Goal: Information Seeking & Learning: Learn about a topic

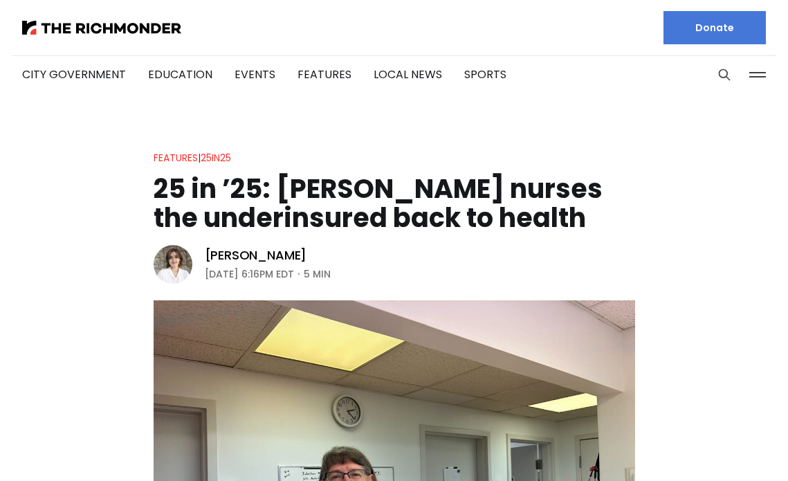
click at [437, 192] on h1 "25 in ’25: [PERSON_NAME] nurses the underinsured back to health" at bounding box center [395, 203] width 482 height 58
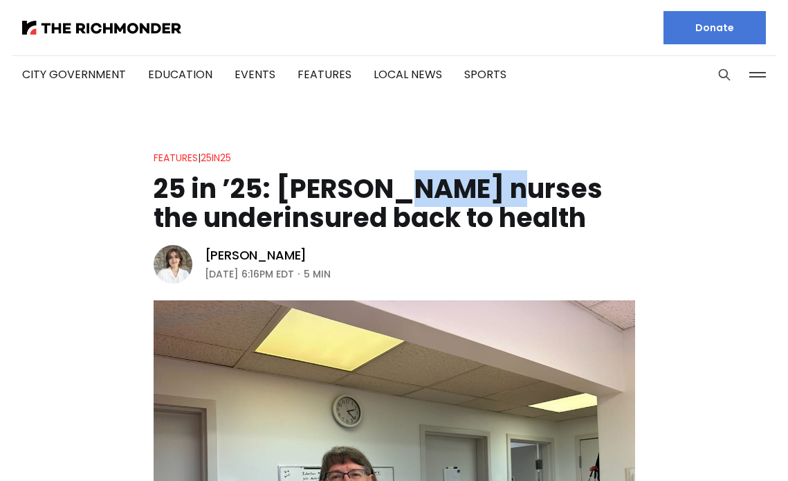
click at [437, 192] on h1 "25 in ’25: [PERSON_NAME] nurses the underinsured back to health" at bounding box center [395, 203] width 482 height 58
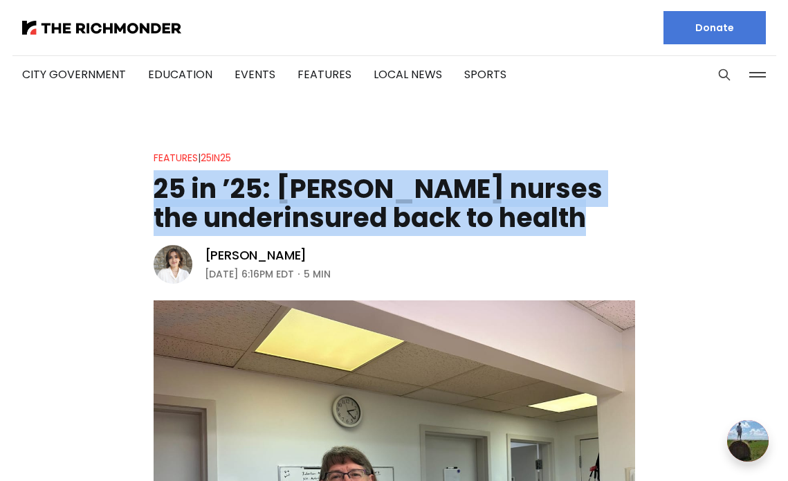
click at [437, 192] on h1 "25 in ’25: [PERSON_NAME] nurses the underinsured back to health" at bounding box center [395, 203] width 482 height 58
copy header "25 in ’25: [PERSON_NAME] nurses the underinsured back to health"
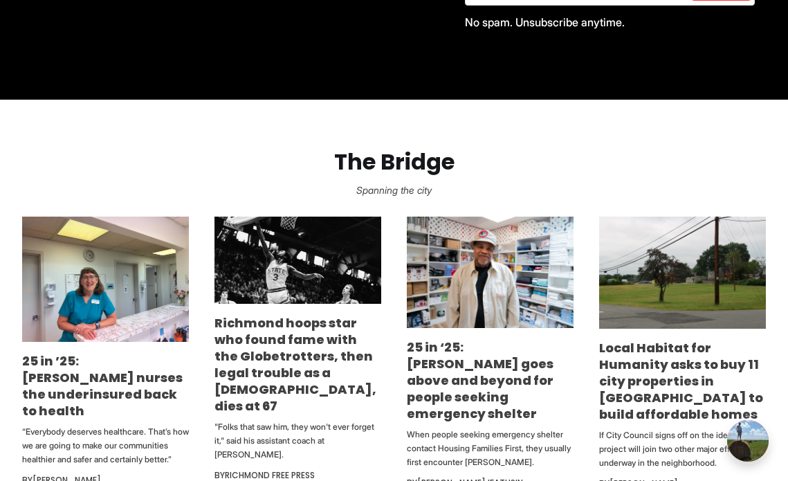
scroll to position [755, 0]
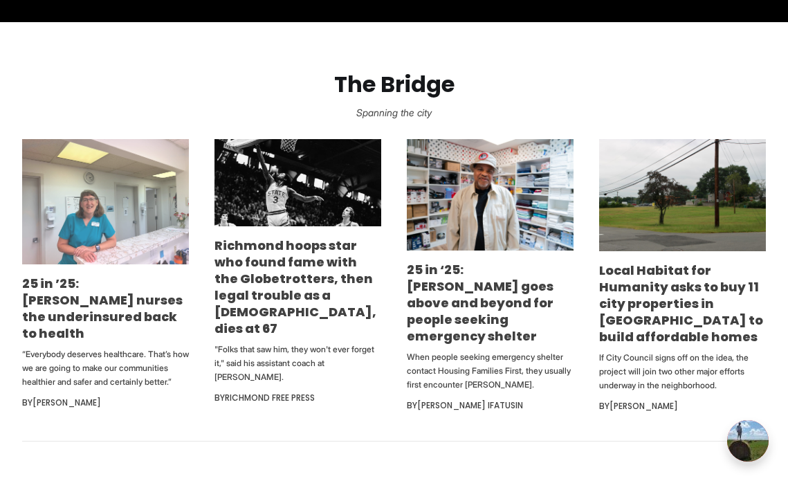
click at [57, 217] on img at bounding box center [105, 201] width 167 height 125
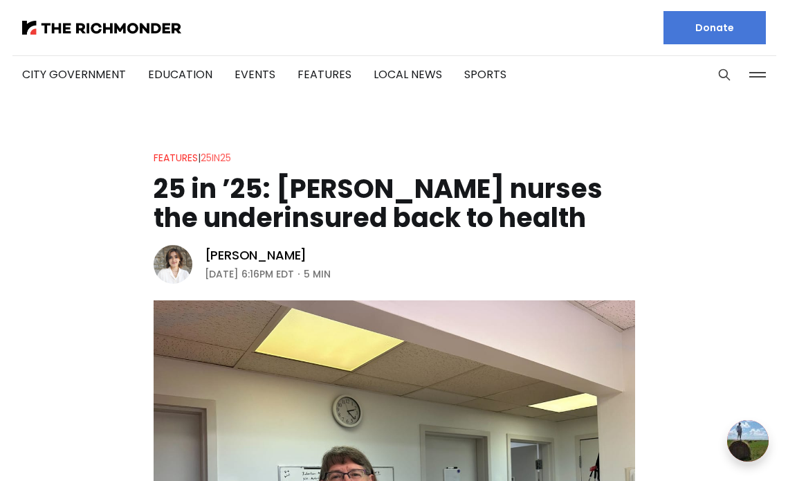
click at [217, 158] on link "25in25" at bounding box center [216, 158] width 30 height 14
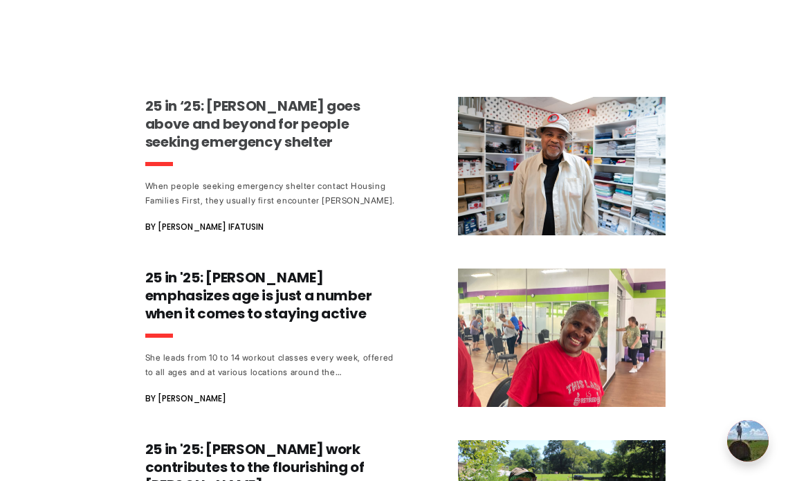
scroll to position [690, 0]
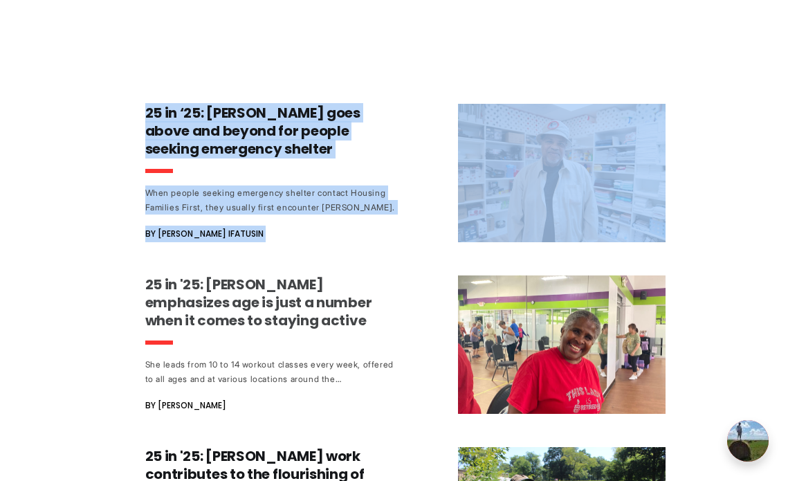
click at [255, 288] on h3 "25 in '25: [PERSON_NAME] emphasizes age is just a number when it comes to stayi…" at bounding box center [273, 302] width 257 height 54
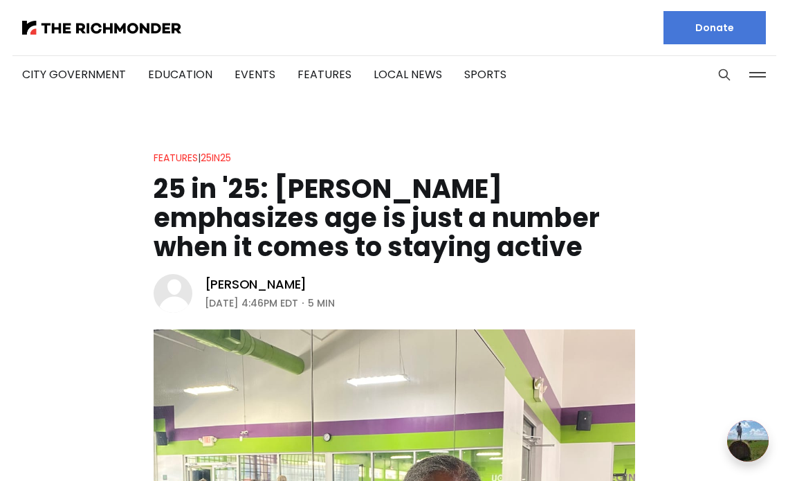
drag, startPoint x: 587, startPoint y: 246, endPoint x: 279, endPoint y: 187, distance: 314.2
click at [279, 187] on h1 "25 in '25: Debra Sims Fleisher emphasizes age is just a number when it comes to…" at bounding box center [395, 217] width 482 height 87
copy h1 "Debra Sims Fleisher emphasizes age is just a number when it comes to staying ac…"
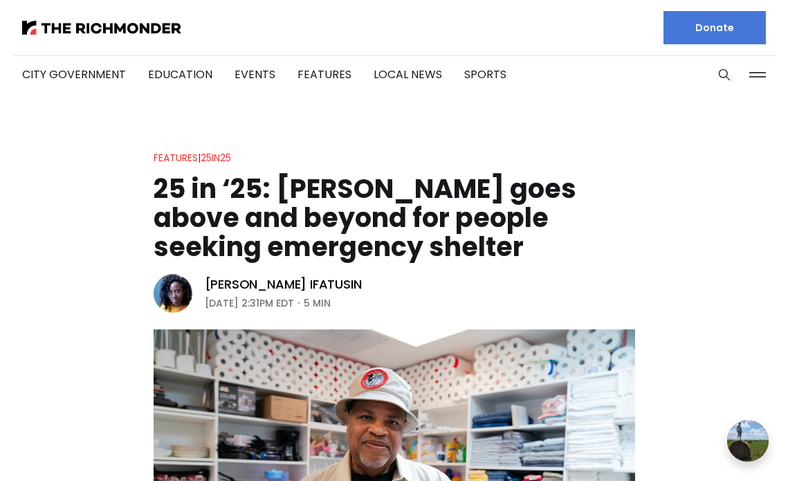
drag, startPoint x: 534, startPoint y: 255, endPoint x: 277, endPoint y: 199, distance: 263.2
click at [277, 199] on h1 "25 in ‘25: [PERSON_NAME] goes above and beyond for people seeking emergency she…" at bounding box center [395, 217] width 482 height 87
copy h1 "Rodney Hopkins goes above and beyond for people seeking emergency shelter"
click at [221, 159] on link "25in25" at bounding box center [216, 158] width 30 height 14
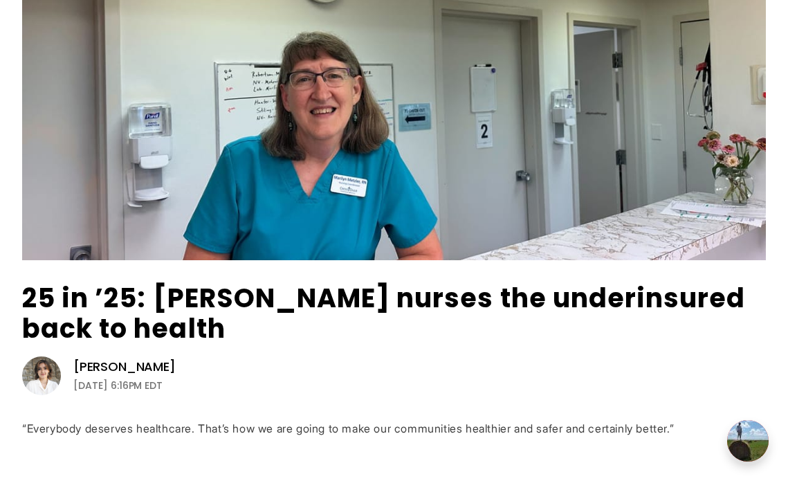
scroll to position [297, 0]
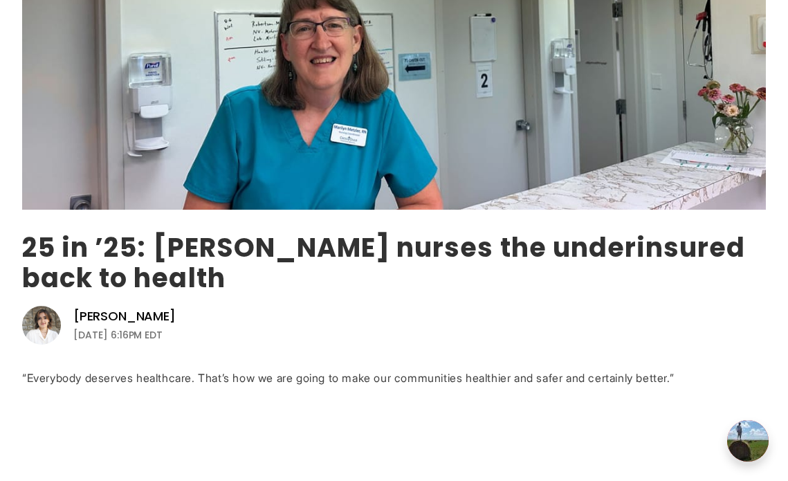
click at [297, 248] on link "25 in ’25: [PERSON_NAME] nurses the underinsured back to health" at bounding box center [383, 262] width 723 height 67
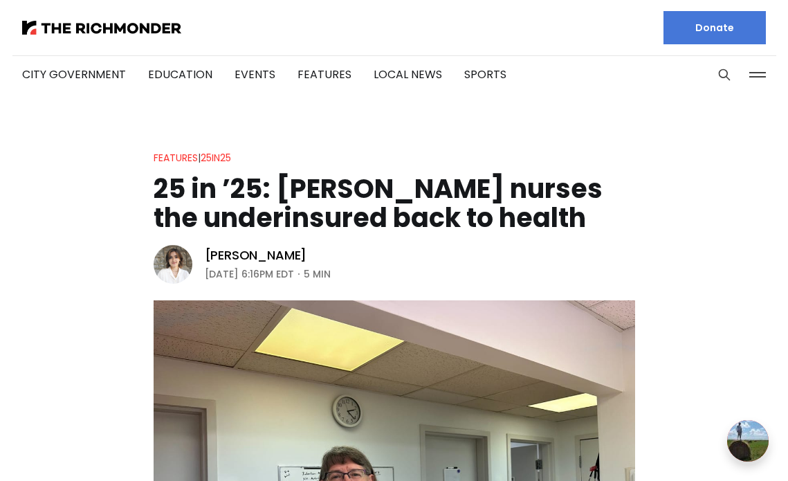
drag, startPoint x: 574, startPoint y: 210, endPoint x: 273, endPoint y: 199, distance: 300.4
click at [273, 199] on h1 "25 in ’25: [PERSON_NAME] nurses the underinsured back to health" at bounding box center [395, 203] width 482 height 58
copy h1 "Marilyn Metzler nurses the underinsured back to health"
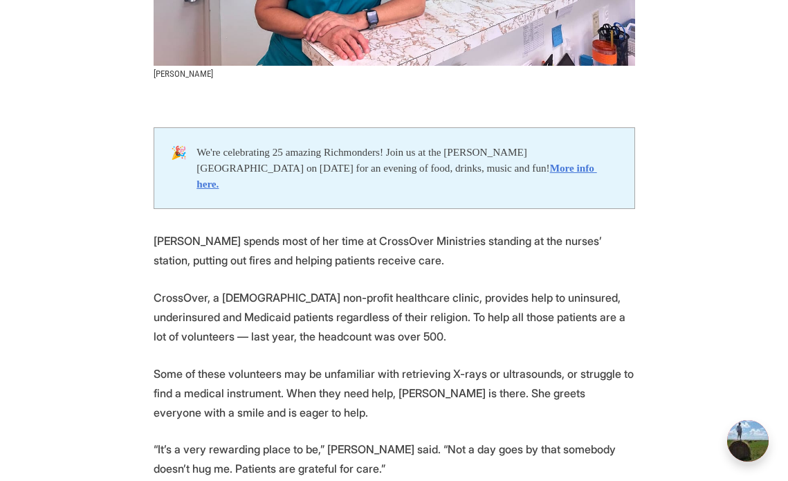
scroll to position [605, 0]
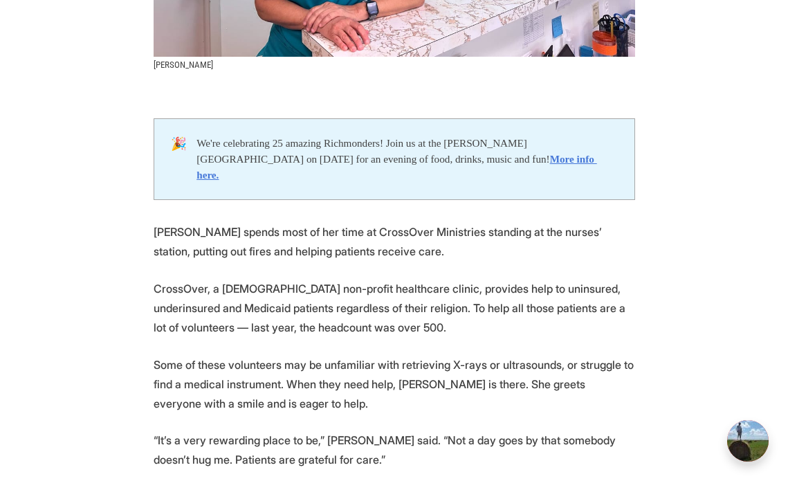
click at [376, 224] on p "Marilyn Metzler spends most of her time at CrossOver Ministries standing at the…" at bounding box center [395, 241] width 482 height 39
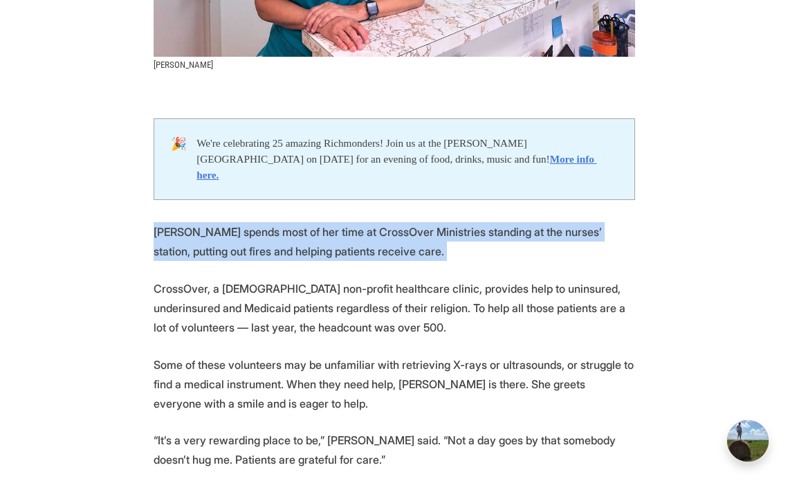
click at [376, 224] on p "Marilyn Metzler spends most of her time at CrossOver Ministries standing at the…" at bounding box center [395, 241] width 482 height 39
copy p "Marilyn Metzler spends most of her time at CrossOver Ministries standing at the…"
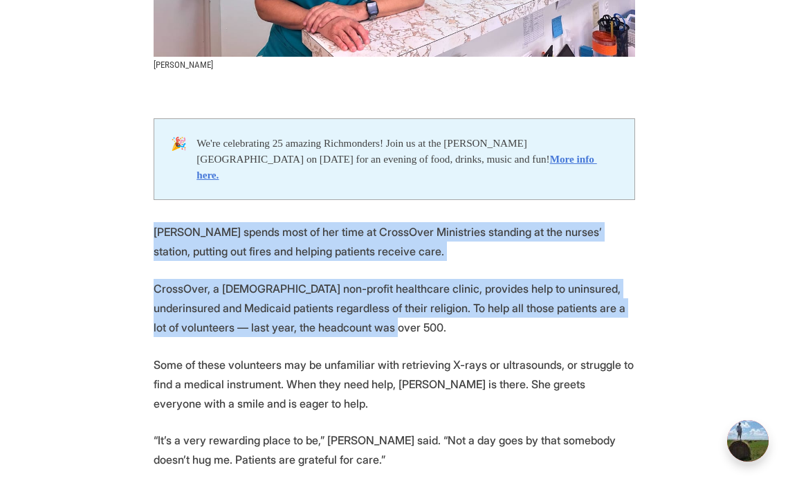
drag, startPoint x: 386, startPoint y: 315, endPoint x: 133, endPoint y: 214, distance: 272.6
copy section "Marilyn Metzler spends most of her time at CrossOver Ministries standing at the…"
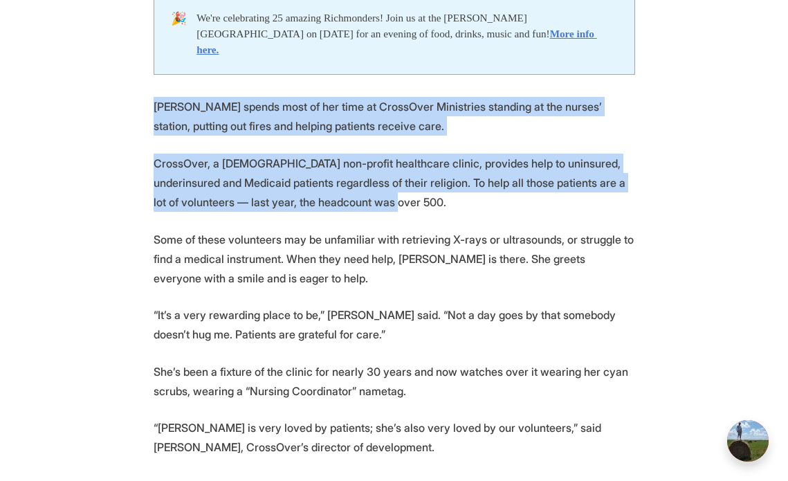
scroll to position [734, 0]
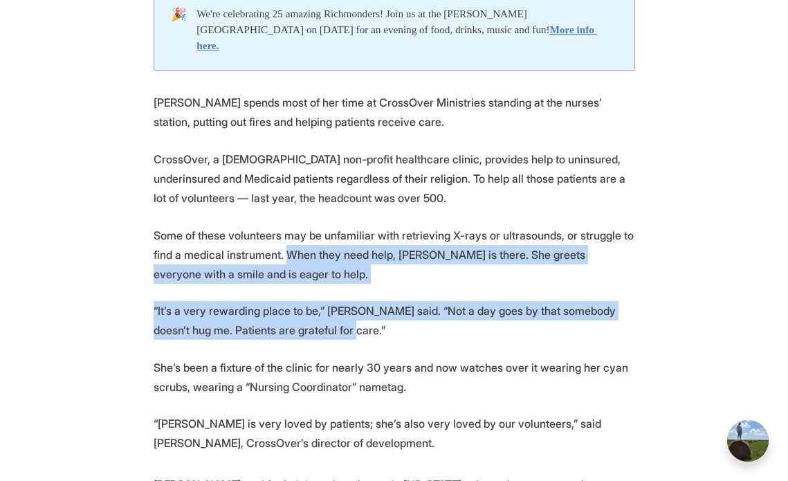
drag, startPoint x: 284, startPoint y: 237, endPoint x: 363, endPoint y: 313, distance: 110.1
copy section "When they need help, Metzler is there. She greets everyone with a smile and is …"
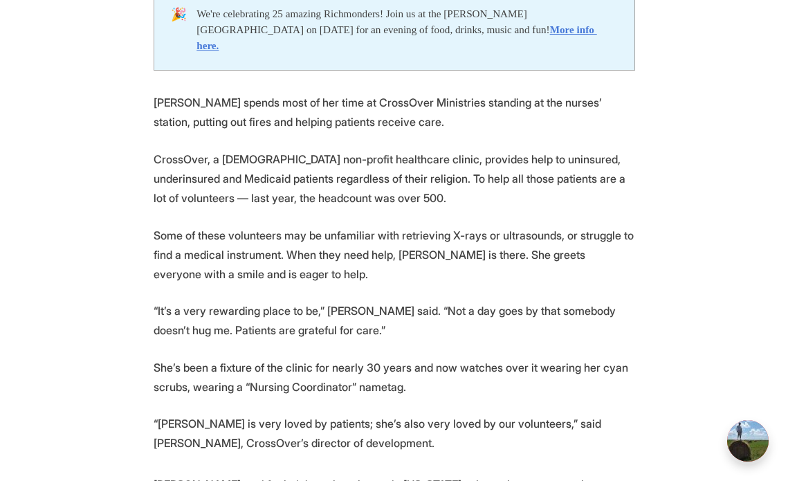
click at [331, 358] on p "She’s been a fixture of the clinic for nearly 30 years and now watches over it …" at bounding box center [395, 377] width 482 height 39
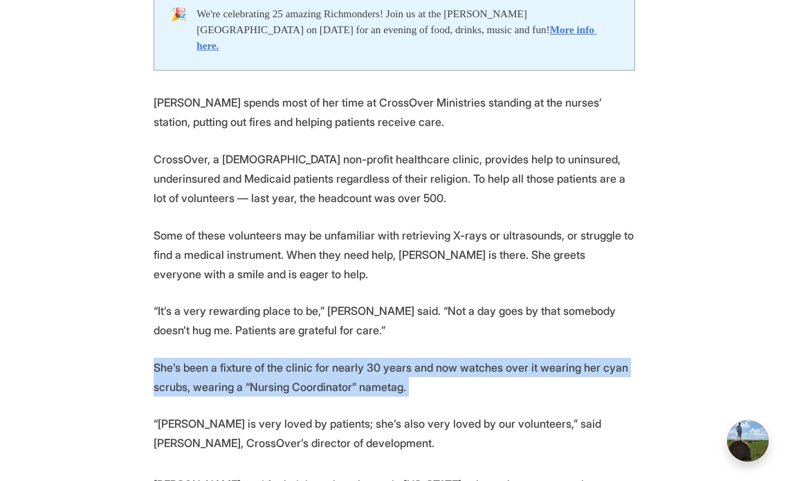
click at [331, 358] on p "She’s been a fixture of the clinic for nearly 30 years and now watches over it …" at bounding box center [395, 377] width 482 height 39
copy p "She’s been a fixture of the clinic for nearly 30 years and now watches over it …"
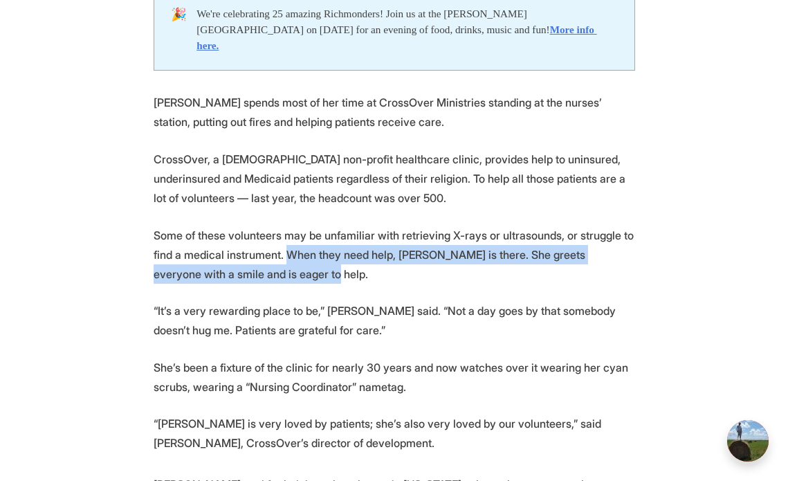
drag, startPoint x: 284, startPoint y: 239, endPoint x: 314, endPoint y: 262, distance: 37.5
click at [314, 262] on p "Some of these volunteers may be unfamiliar with retrieving X-rays or ultrasound…" at bounding box center [395, 255] width 482 height 58
copy p "When they need help, Metzler is there. She greets everyone with a smile and is …"
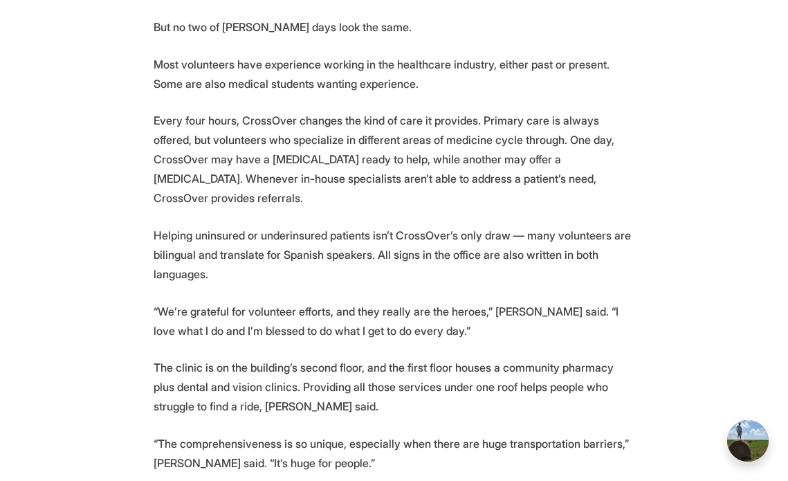
scroll to position [1538, 0]
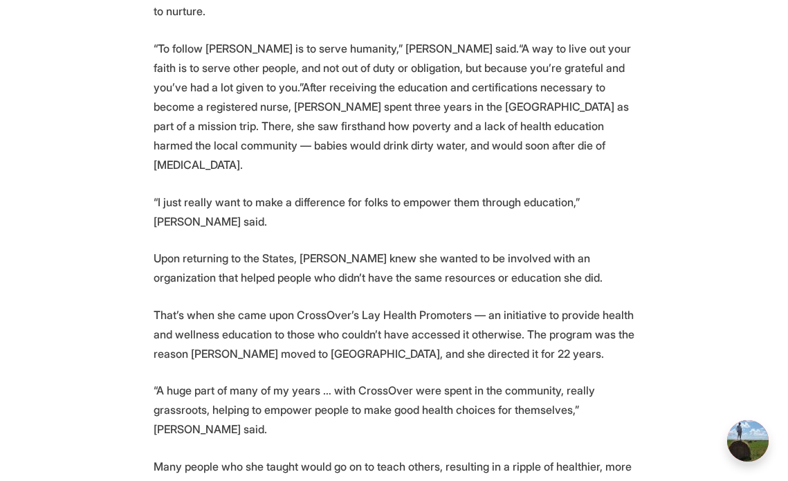
scroll to position [1287, 0]
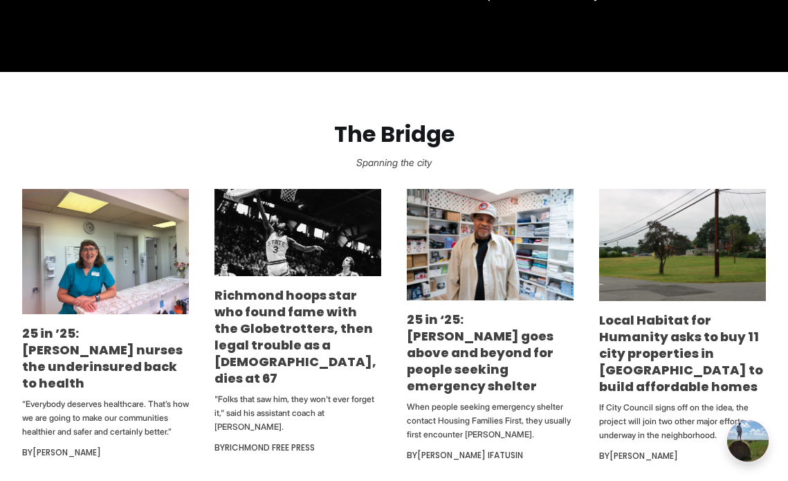
scroll to position [854, 0]
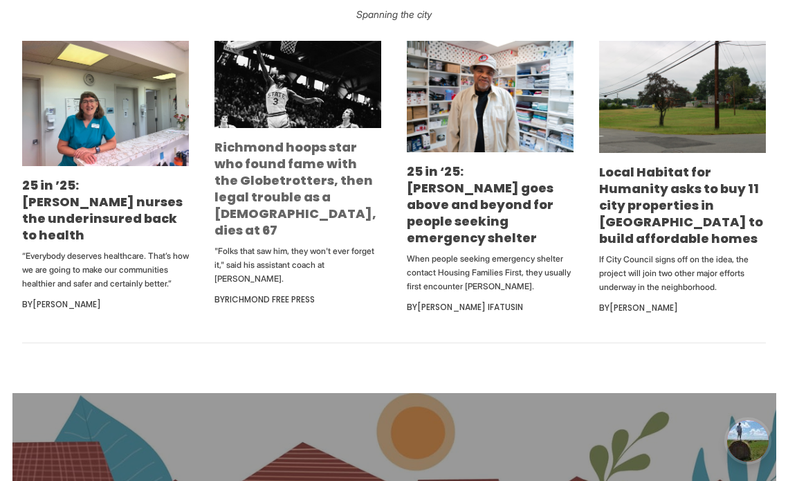
click at [276, 185] on link "Richmond hoops star who found fame with the Globetrotters, then legal trouble a…" at bounding box center [295, 188] width 162 height 100
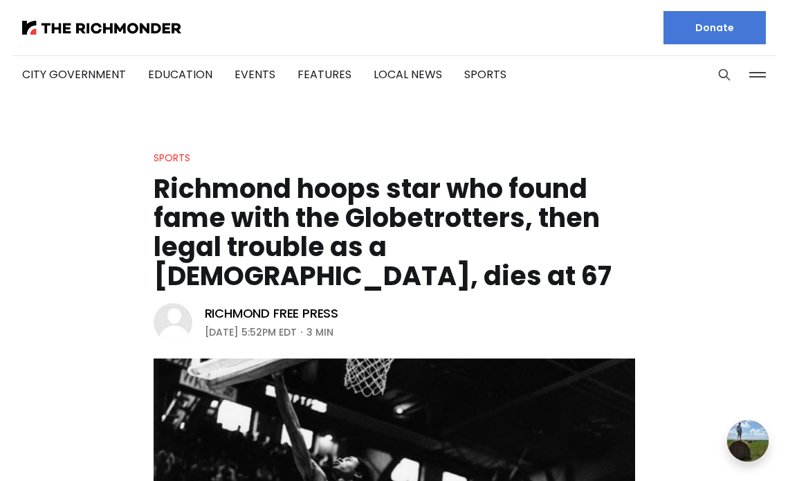
click at [276, 185] on h1 "Richmond hoops star who found fame with the Globetrotters, then legal trouble a…" at bounding box center [395, 232] width 482 height 116
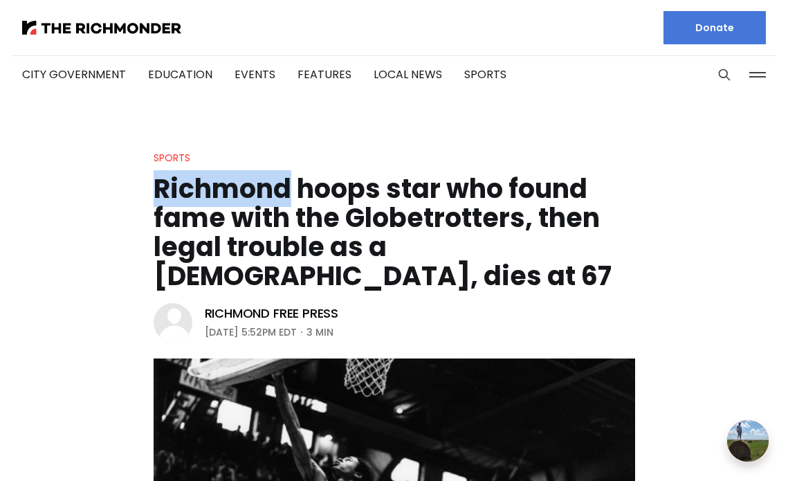
click at [276, 185] on h1 "Richmond hoops star who found fame with the Globetrotters, then legal trouble a…" at bounding box center [395, 232] width 482 height 116
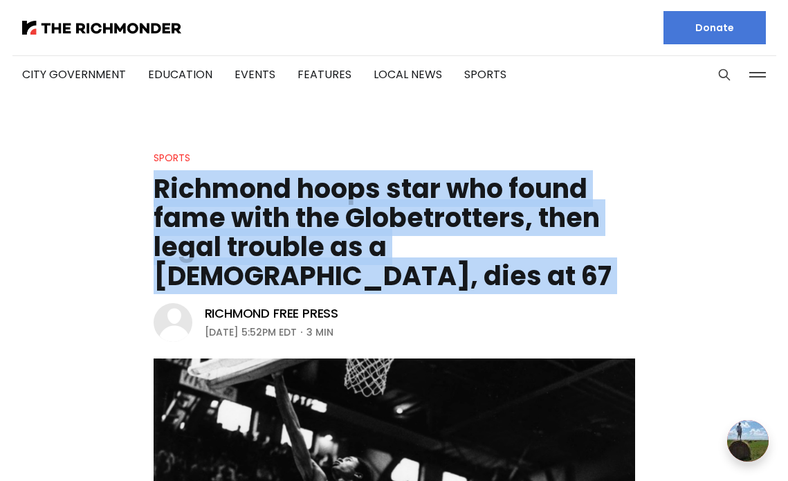
click at [276, 185] on h1 "Richmond hoops star who found fame with the Globetrotters, then legal trouble a…" at bounding box center [395, 232] width 482 height 116
copy header "Richmond hoops star who found fame with the Globetrotters, then legal trouble a…"
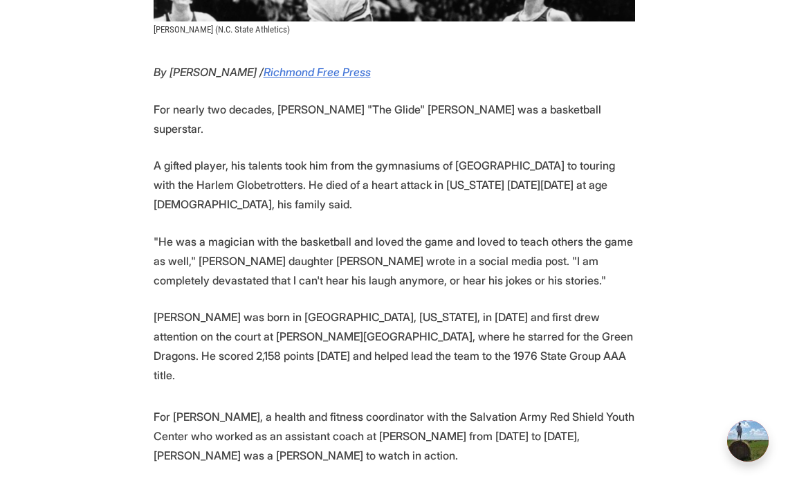
click at [205, 156] on p "A gifted player, his talents took him from the gymnasiums of [GEOGRAPHIC_DATA] …" at bounding box center [395, 185] width 482 height 58
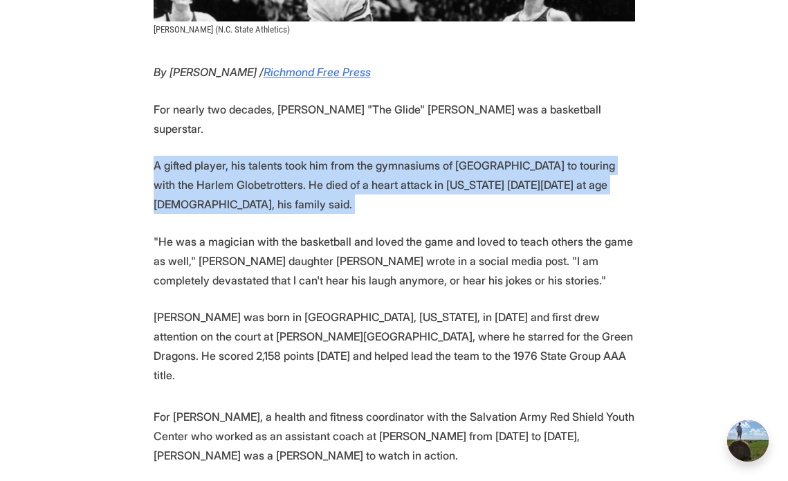
click at [205, 156] on p "A gifted player, his talents took him from the gymnasiums of [GEOGRAPHIC_DATA] …" at bounding box center [395, 185] width 482 height 58
copy p "A gifted player, his talents took him from the gymnasiums of [GEOGRAPHIC_DATA] …"
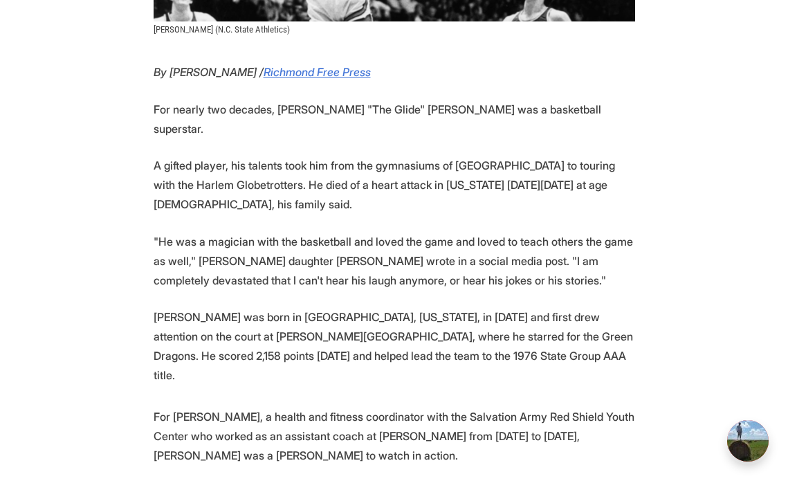
click at [307, 156] on p "A gifted player, his talents took him from the gymnasiums of [GEOGRAPHIC_DATA] …" at bounding box center [395, 185] width 482 height 58
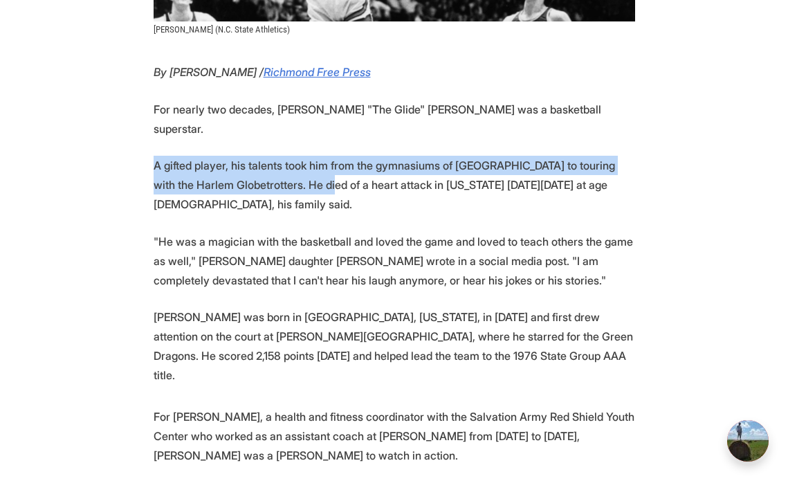
drag, startPoint x: 300, startPoint y: 139, endPoint x: 149, endPoint y: 108, distance: 154.0
copy p "A gifted player, his talents took him from the gymnasiums of [GEOGRAPHIC_DATA] …"
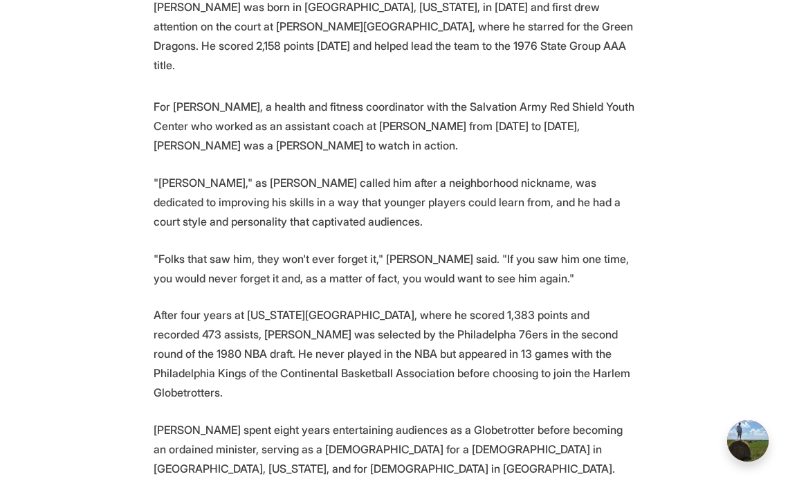
scroll to position [899, 0]
click at [438, 250] on p ""Folks that saw him, they won't ever forget it," [PERSON_NAME] said. "If you sa…" at bounding box center [395, 269] width 482 height 39
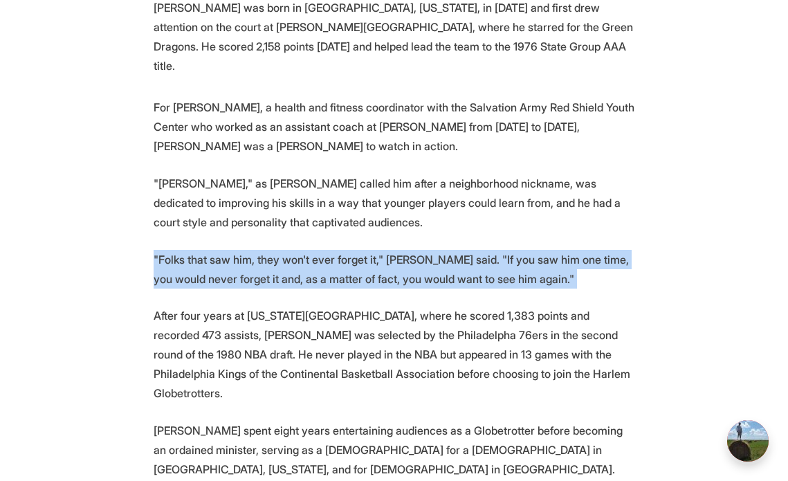
click at [438, 250] on p ""Folks that saw him, they won't ever forget it," [PERSON_NAME] said. "If you sa…" at bounding box center [395, 269] width 482 height 39
copy p ""Folks that saw him, they won't ever forget it," [PERSON_NAME] said. "If you sa…"
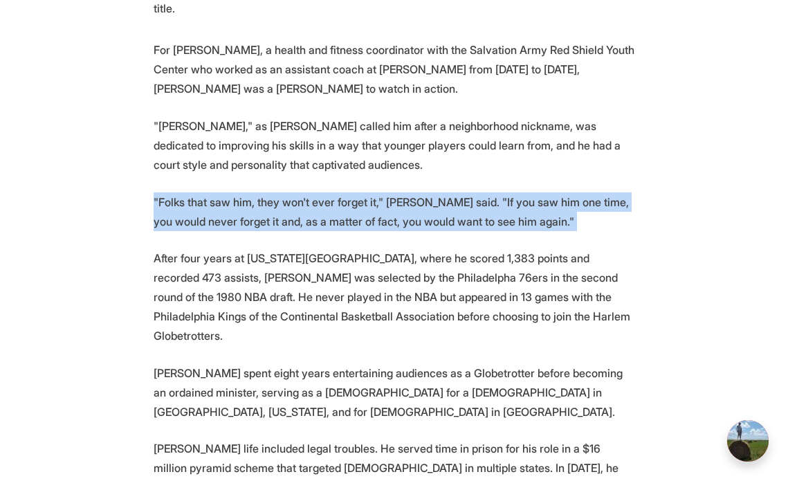
scroll to position [968, 0]
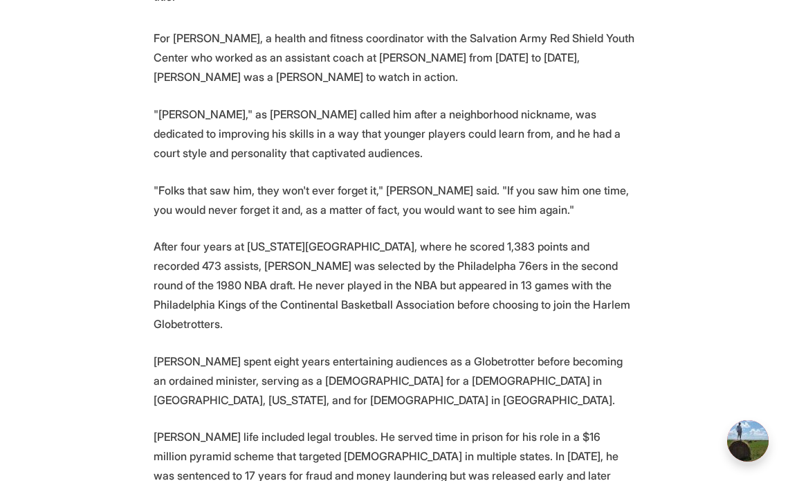
click at [357, 351] on p "[PERSON_NAME] spent eight years entertaining audiences as a Globetrotter before…" at bounding box center [395, 380] width 482 height 58
click at [357, 351] on p "Austin spent eight years entertaining audiences as a Globetrotter before becomi…" at bounding box center [395, 380] width 482 height 58
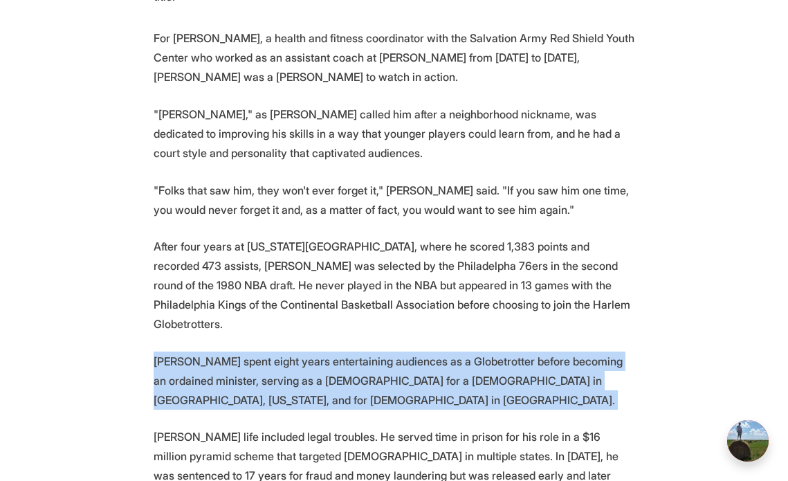
click at [357, 351] on p "Austin spent eight years entertaining audiences as a Globetrotter before becomi…" at bounding box center [395, 380] width 482 height 58
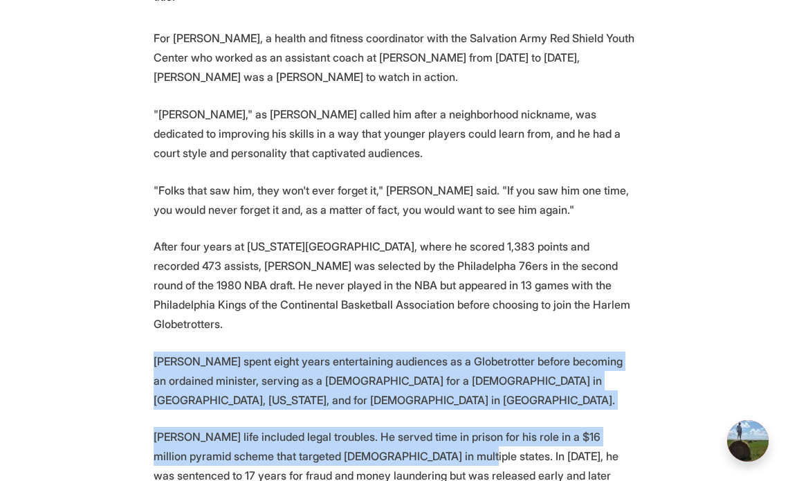
drag, startPoint x: 410, startPoint y: 365, endPoint x: 101, endPoint y: 278, distance: 320.4
click at [101, 278] on section "By George Copeland Jr. / Richmond Free Press For nearly two decades, Clyde "The…" at bounding box center [394, 286] width 788 height 1205
copy section "Austin spent eight years entertaining audiences as a Globetrotter before becomi…"
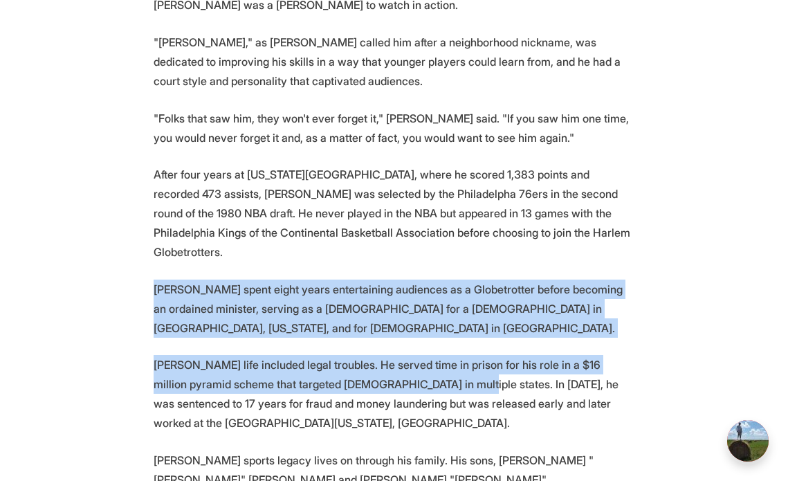
scroll to position [1001, 0]
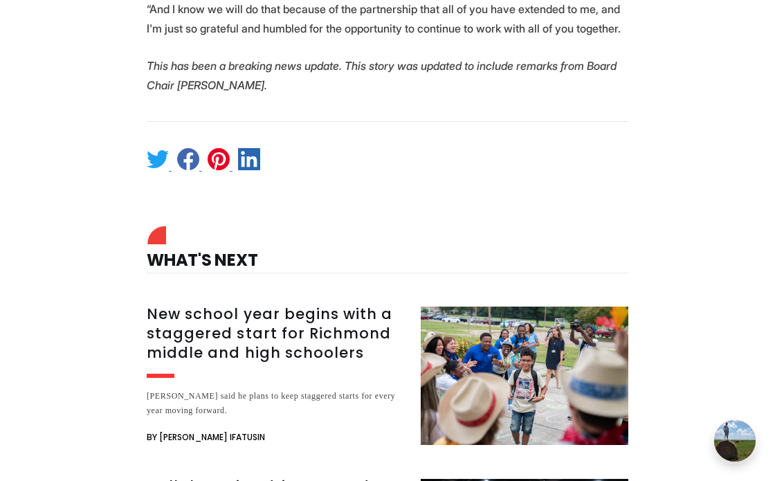
scroll to position [3038, 0]
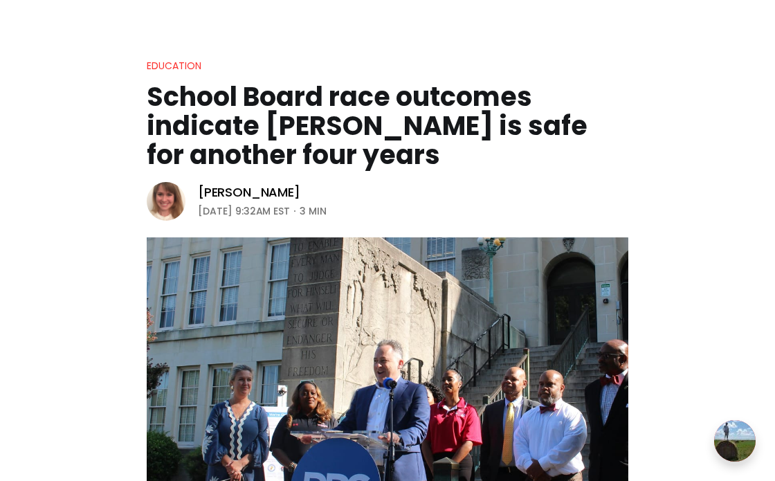
scroll to position [253, 0]
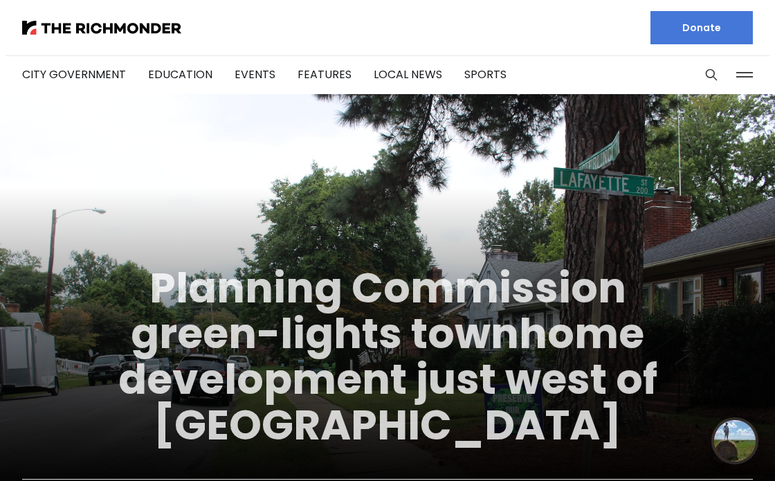
click at [306, 360] on link "Planning Commission green-lights townhome development just west of [GEOGRAPHIC_…" at bounding box center [387, 356] width 539 height 195
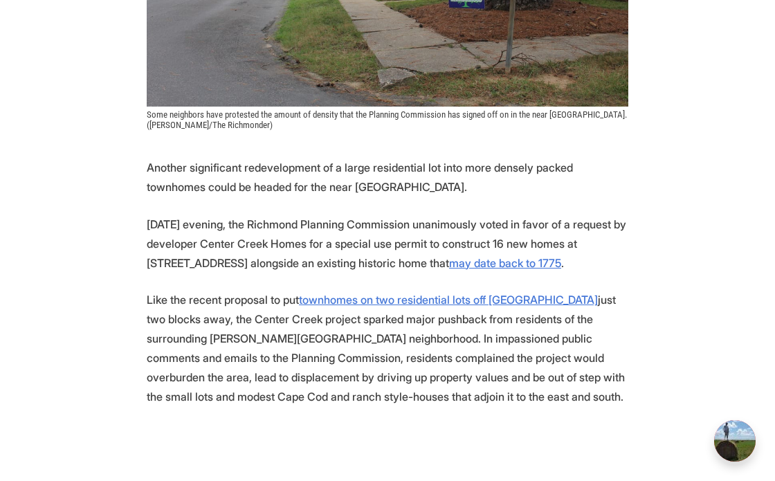
scroll to position [624, 0]
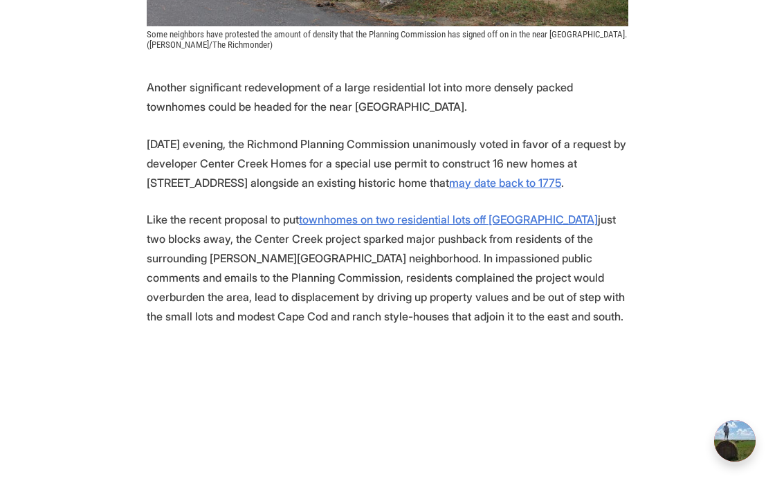
click at [307, 91] on p "Another significant redevelopment of a large residential lot into more densely …" at bounding box center [388, 96] width 482 height 39
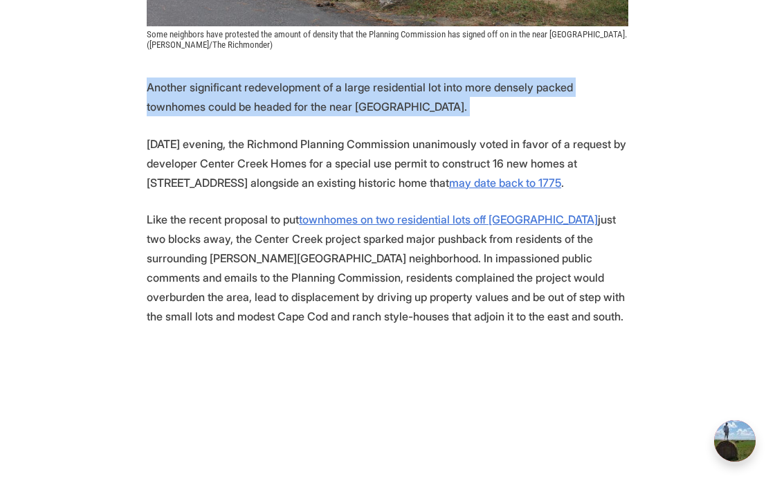
click at [307, 91] on p "Another significant redevelopment of a large residential lot into more densely …" at bounding box center [388, 96] width 482 height 39
copy p "Another significant redevelopment of a large residential lot into more densely …"
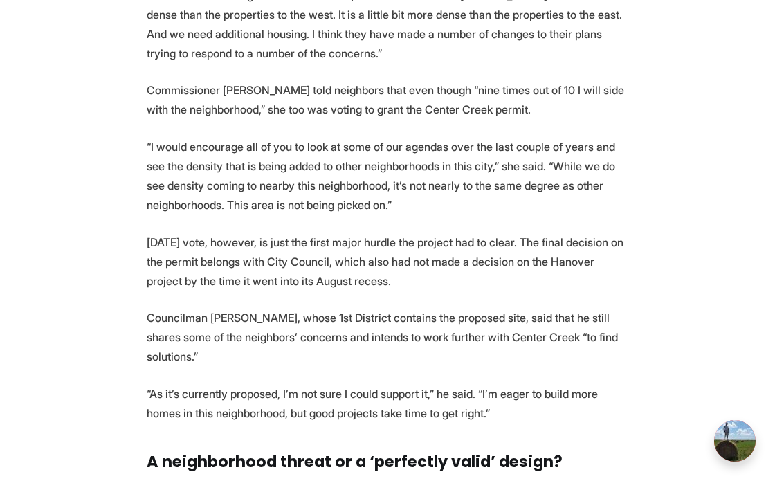
scroll to position [1844, 0]
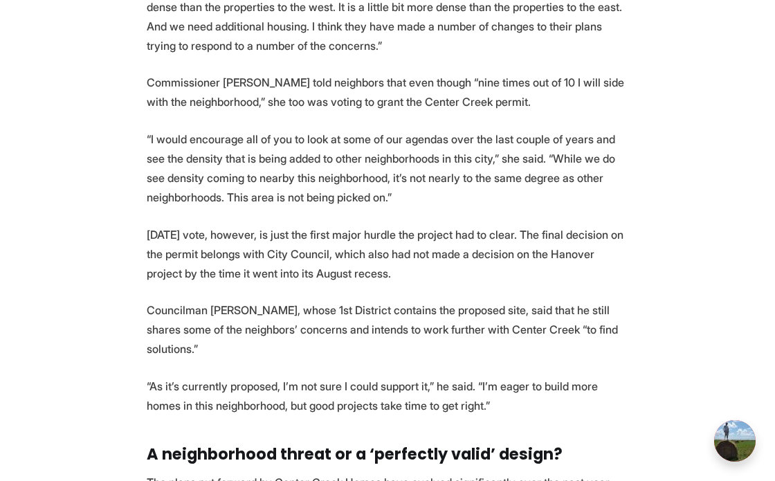
drag, startPoint x: 428, startPoint y: 198, endPoint x: 522, endPoint y: 155, distance: 103.4
click at [522, 155] on p "“I would encourage all of you to look at some of our agendas over the last coup…" at bounding box center [388, 167] width 482 height 77
copy p "“While we do see density coming to nearby this neighborhood, it’s not nearly to…"
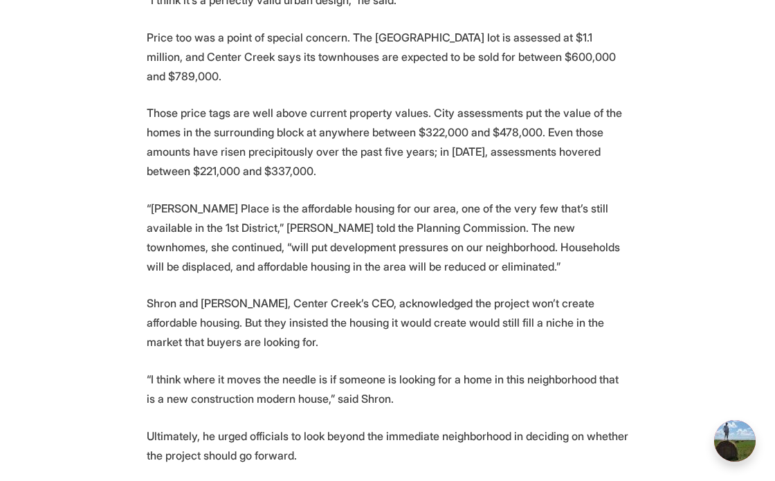
scroll to position [3759, 0]
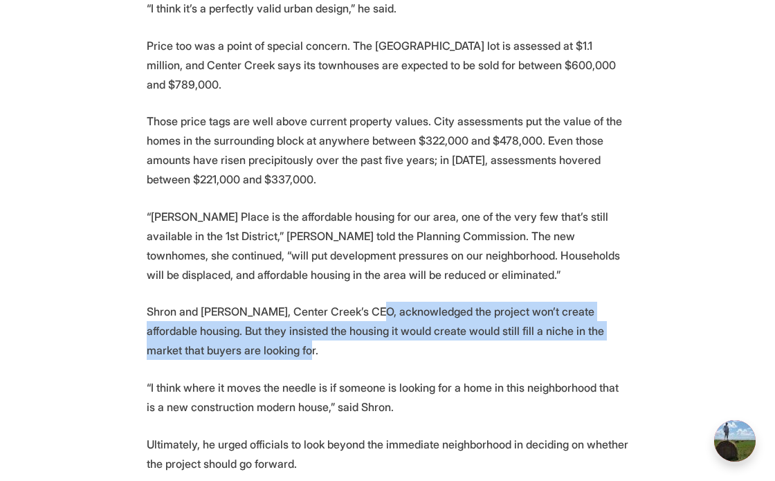
drag, startPoint x: 374, startPoint y: 275, endPoint x: 378, endPoint y: 309, distance: 33.5
click at [378, 309] on p "Shron and Dan Magder, Center Creek’s CEO, acknowledged the project won’t create…" at bounding box center [388, 331] width 482 height 58
copy p "acknowledged the project won’t create affordable housing. But they insisted the…"
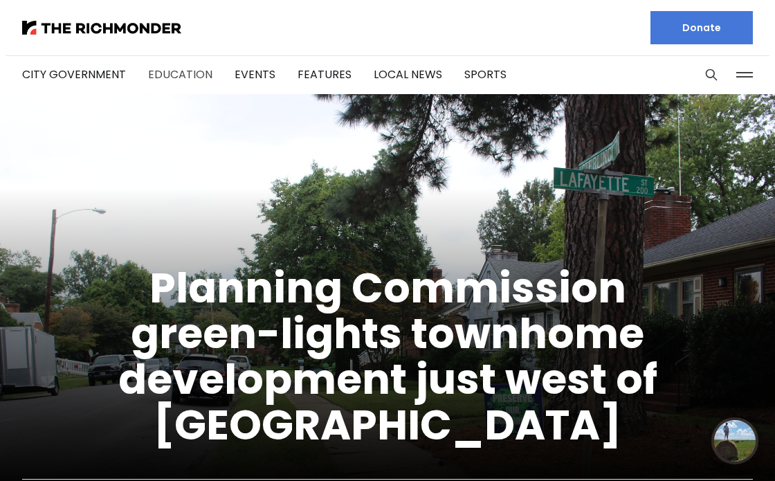
click at [179, 66] on link "Education" at bounding box center [180, 74] width 64 height 16
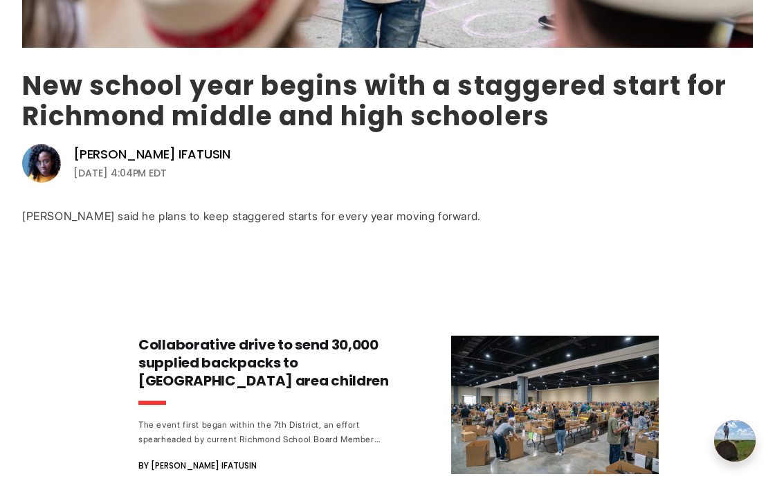
click at [223, 84] on link "New school year begins with a staggered start for Richmond middle and high scho…" at bounding box center [374, 100] width 704 height 67
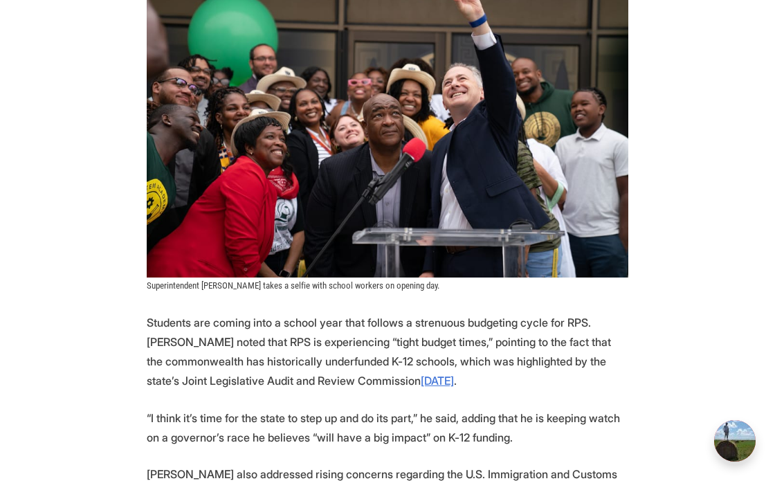
scroll to position [1357, 0]
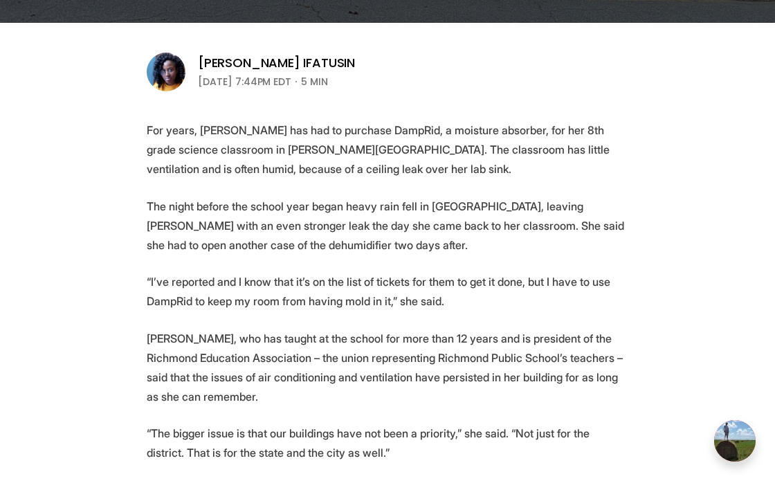
scroll to position [298, 0]
